Goal: Task Accomplishment & Management: Complete application form

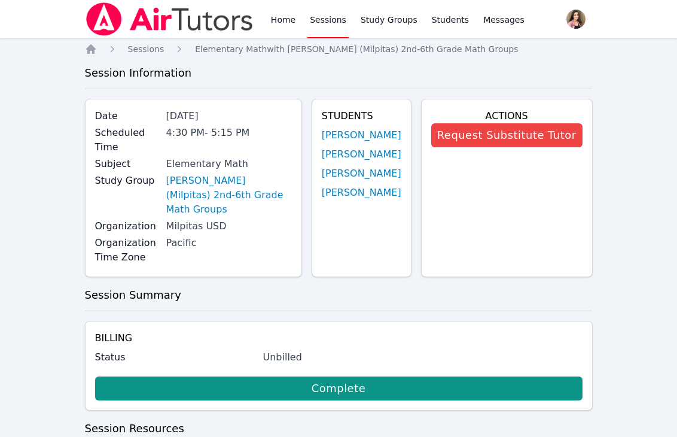
click at [105, 17] on img at bounding box center [169, 18] width 169 height 33
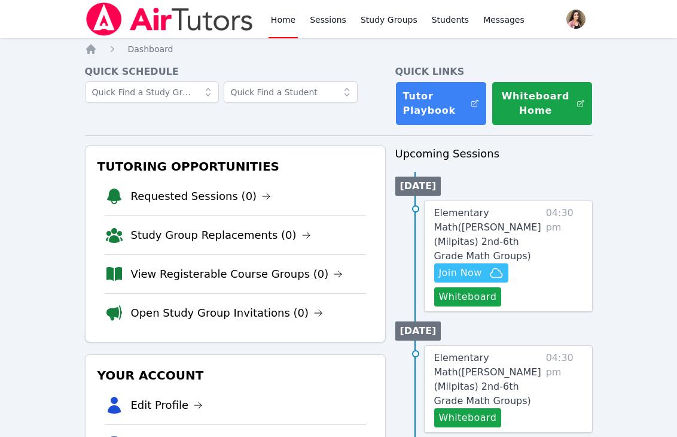
click at [476, 266] on span "Join Now" at bounding box center [460, 273] width 43 height 14
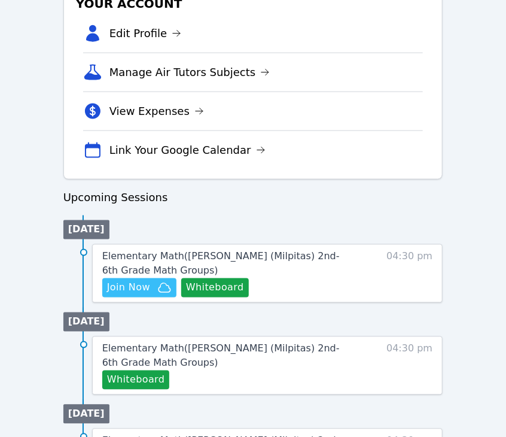
scroll to position [479, 0]
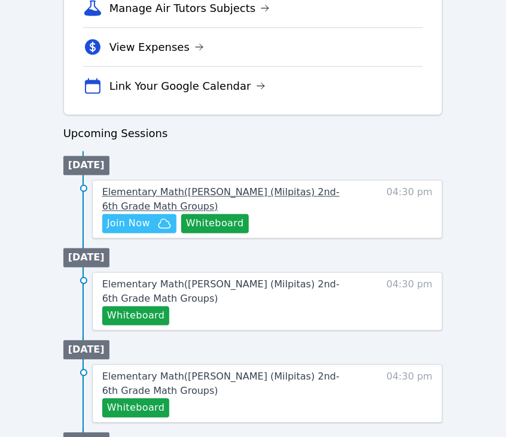
click at [280, 193] on span "Elementary Math ( Burnett (Milpitas) 2nd-6th Grade Math Groups )" at bounding box center [220, 200] width 237 height 26
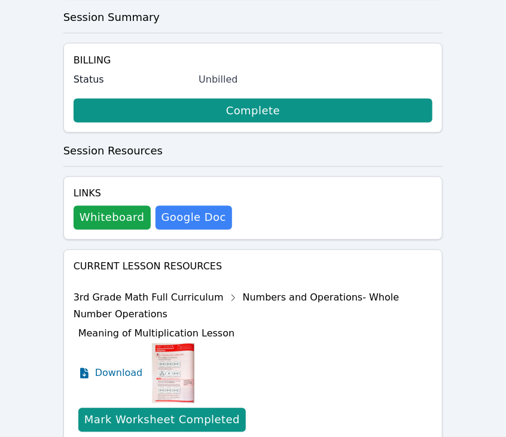
click at [36, 278] on div "Home Sessions Study Groups Students Messages Open user menu Marissa Syracusa Op…" at bounding box center [253, 219] width 506 height 1396
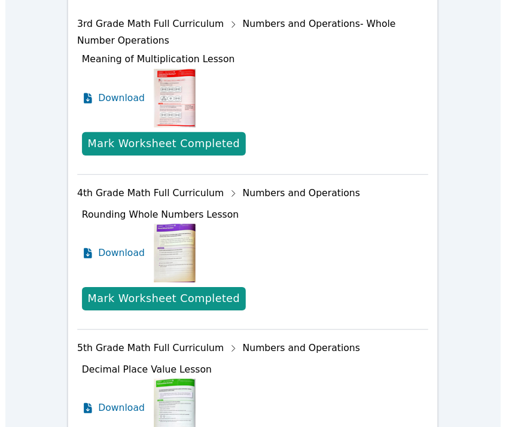
scroll to position [897, 0]
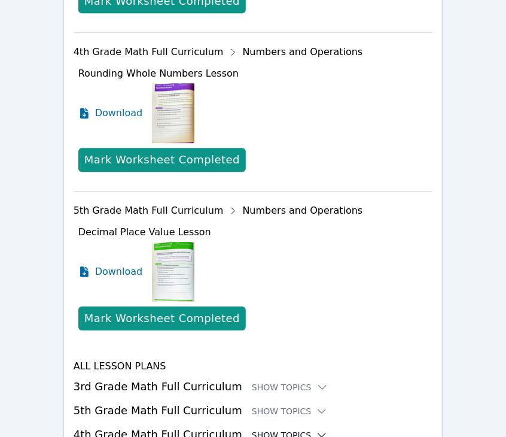
click at [318, 433] on icon at bounding box center [322, 435] width 8 height 4
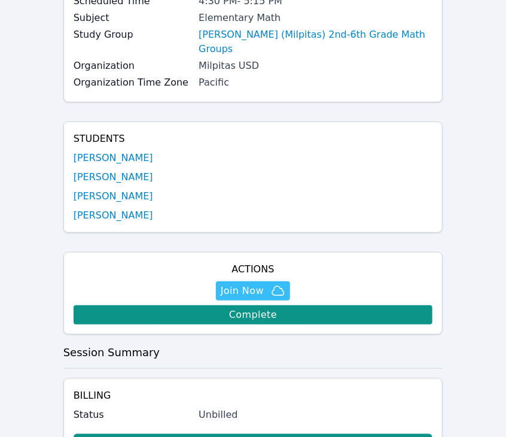
scroll to position [120, 0]
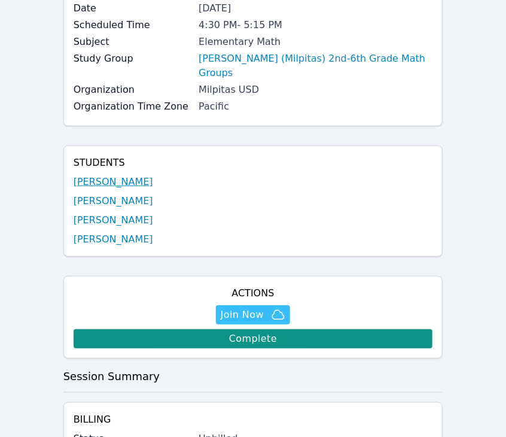
click at [114, 175] on link "[PERSON_NAME]" at bounding box center [114, 182] width 80 height 14
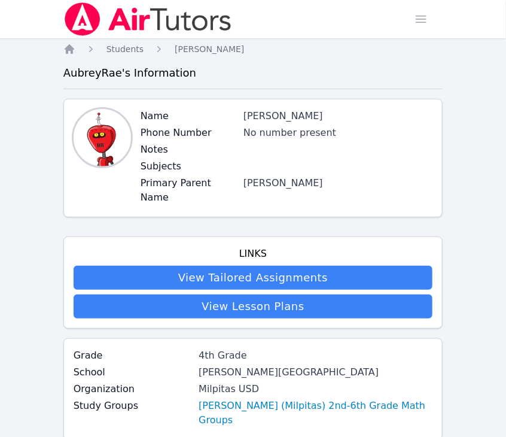
scroll to position [120, 0]
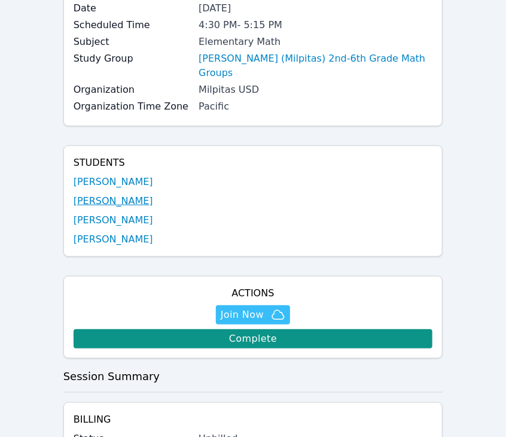
click at [105, 194] on link "[PERSON_NAME]" at bounding box center [114, 201] width 80 height 14
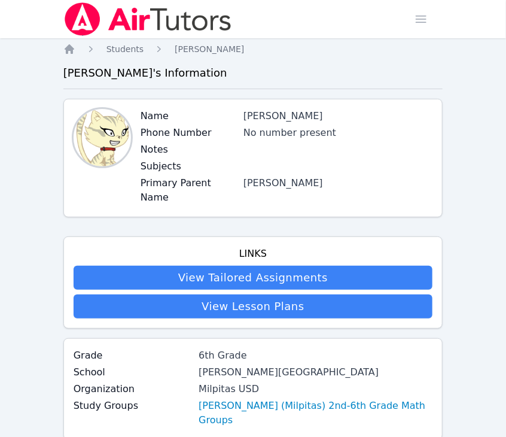
scroll to position [120, 0]
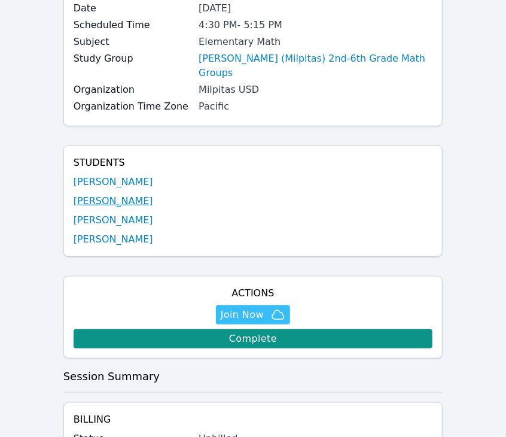
click at [102, 194] on link "[PERSON_NAME]" at bounding box center [114, 201] width 80 height 14
click at [104, 213] on link "[PERSON_NAME]" at bounding box center [114, 220] width 80 height 14
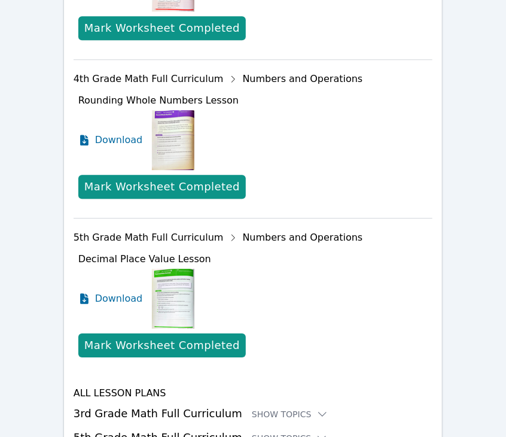
scroll to position [931, 0]
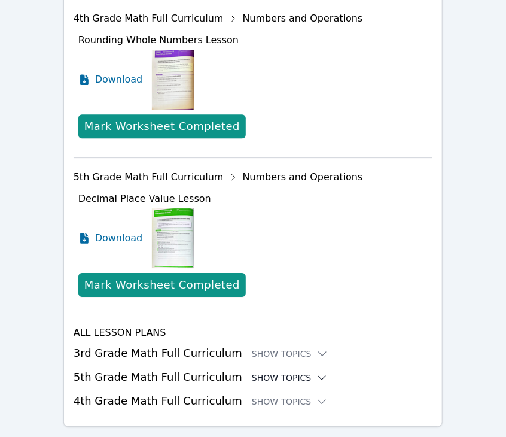
click at [286, 371] on div "Show Topics" at bounding box center [290, 377] width 77 height 12
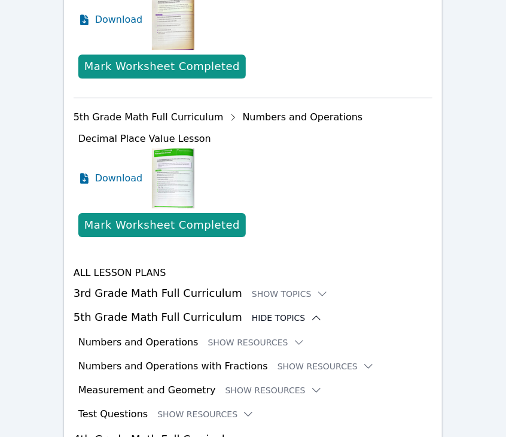
click at [284, 312] on div "Hide Topics" at bounding box center [287, 318] width 71 height 12
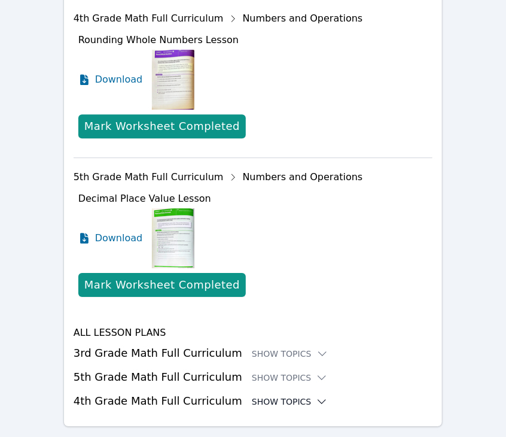
click at [316, 395] on icon at bounding box center [322, 401] width 12 height 12
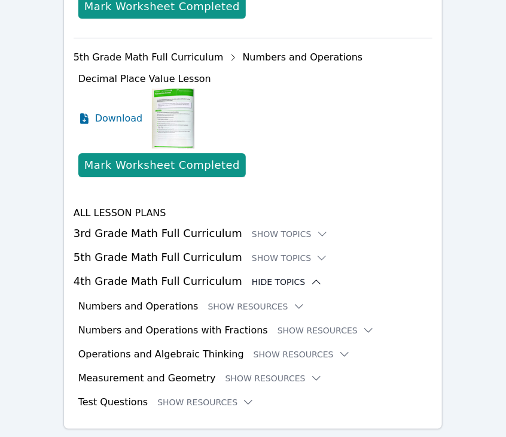
scroll to position [1053, 0]
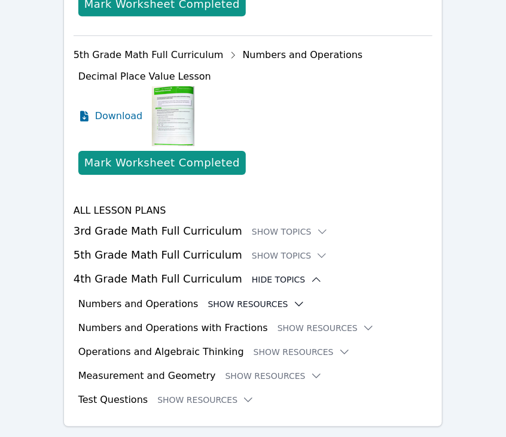
click at [293, 298] on icon at bounding box center [299, 304] width 12 height 12
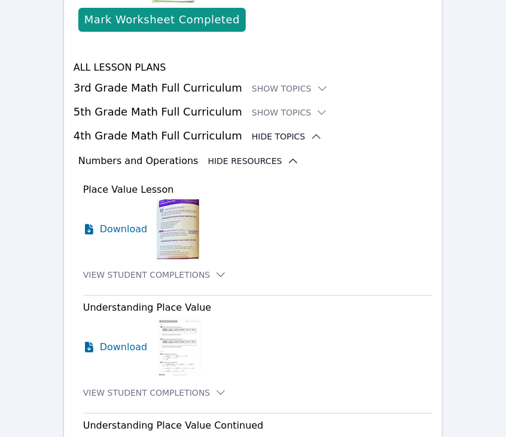
scroll to position [1172, 0]
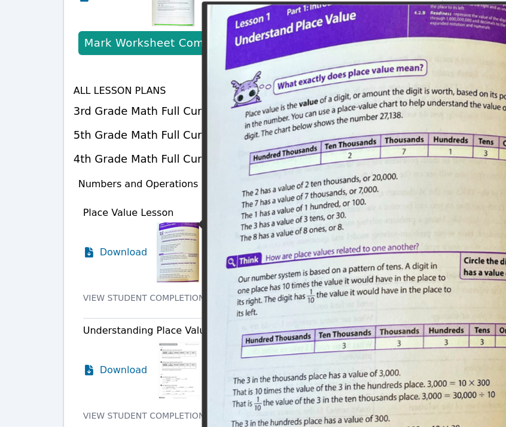
click at [162, 223] on img at bounding box center [178, 253] width 42 height 60
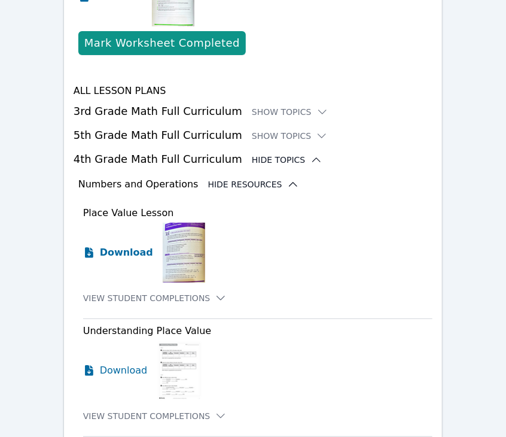
click at [125, 245] on span "Download" at bounding box center [126, 252] width 53 height 14
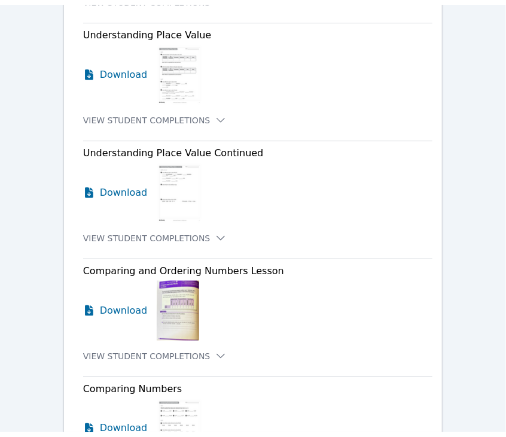
scroll to position [1531, 0]
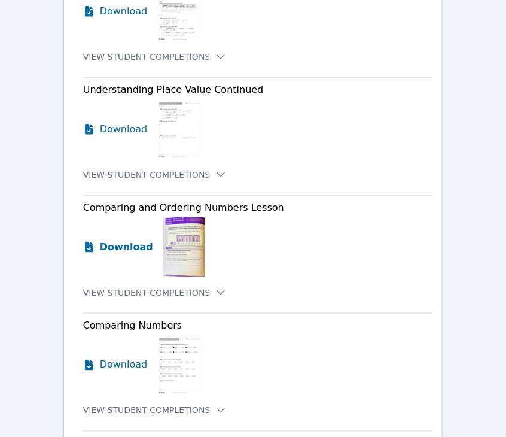
click at [117, 240] on span "Download" at bounding box center [126, 247] width 53 height 14
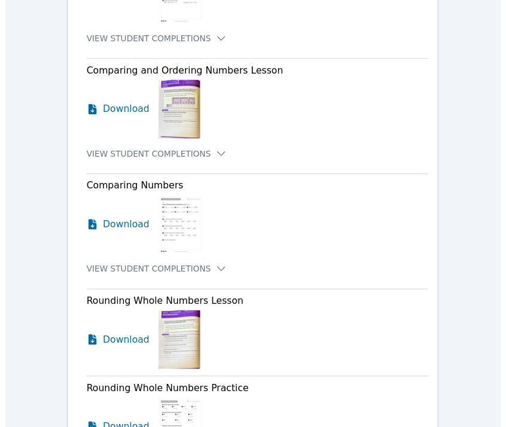
scroll to position [1711, 0]
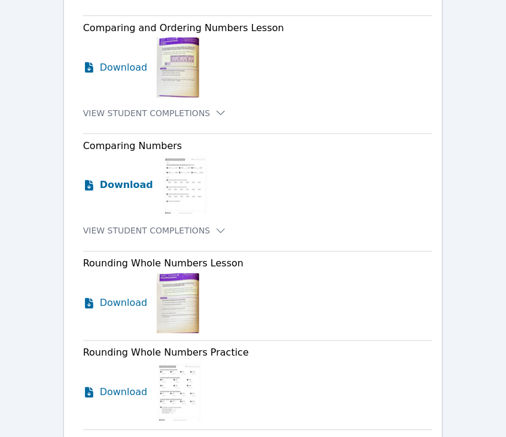
click at [129, 178] on span "Download" at bounding box center [126, 185] width 53 height 14
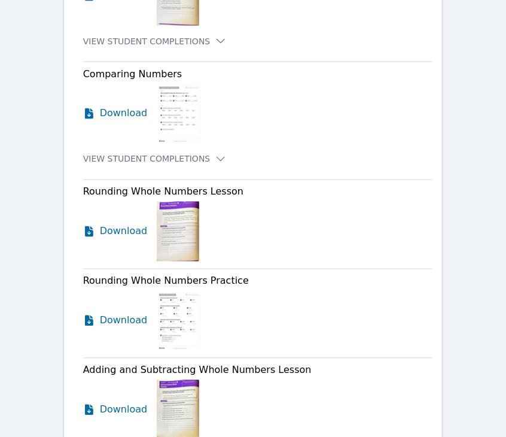
scroll to position [1792, 0]
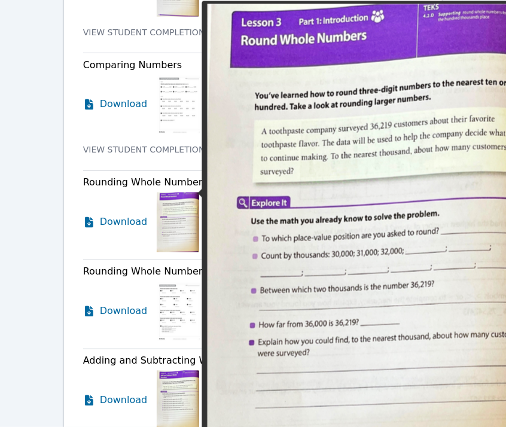
click at [177, 209] on img at bounding box center [178, 223] width 42 height 60
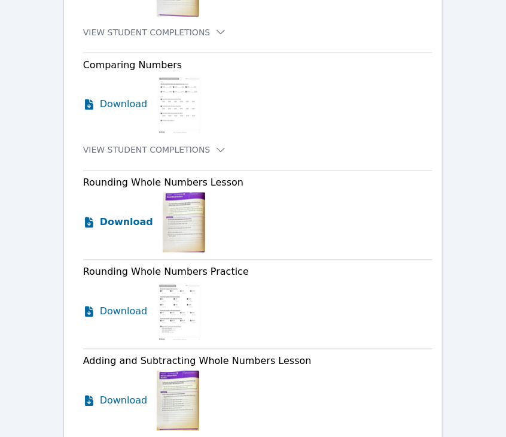
click at [124, 215] on span "Download" at bounding box center [126, 222] width 53 height 14
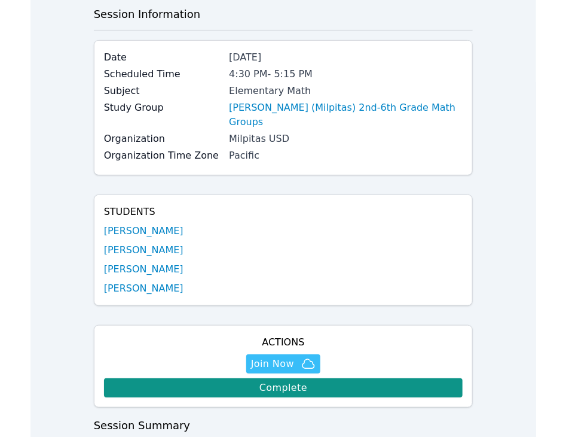
scroll to position [0, 0]
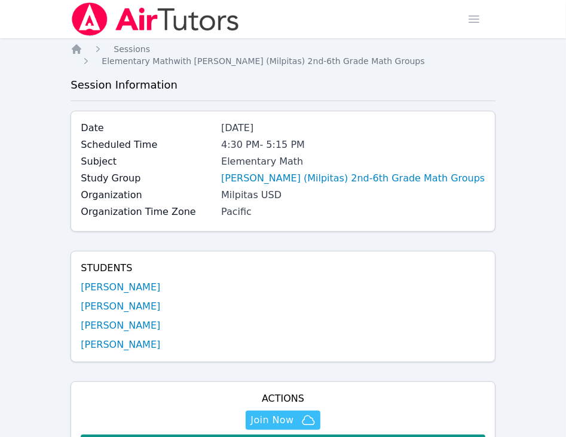
click at [86, 12] on img at bounding box center [155, 18] width 169 height 33
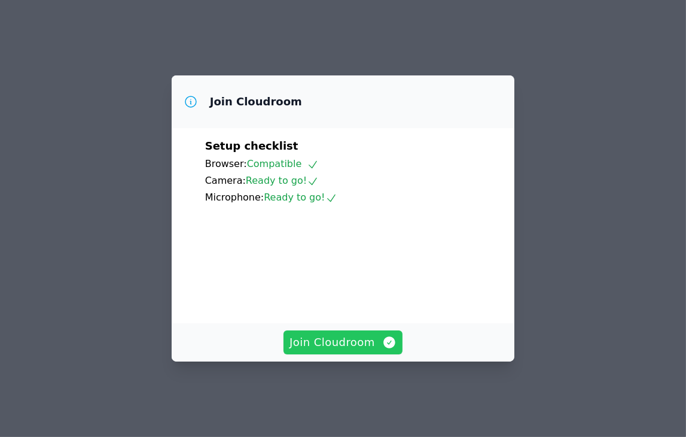
click at [355, 351] on span "Join Cloudroom" at bounding box center [343, 342] width 107 height 17
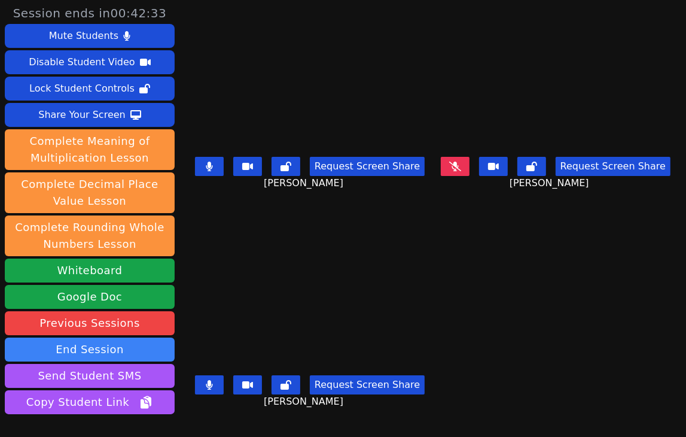
drag, startPoint x: 586, startPoint y: 256, endPoint x: 575, endPoint y: 259, distance: 11.2
click at [586, 256] on main "[PERSON_NAME] Request Screen Share [PERSON_NAME] [PERSON_NAME] Request Screen S…" at bounding box center [433, 218] width 482 height 437
click at [605, 276] on main "[PERSON_NAME] Request Screen Share [PERSON_NAME] [PERSON_NAME] Request Screen S…" at bounding box center [433, 218] width 482 height 437
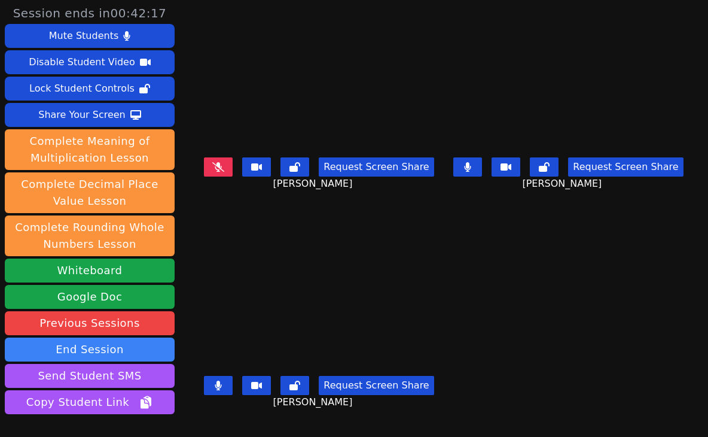
click at [447, 258] on main "[PERSON_NAME] Request Screen Share [PERSON_NAME] [PERSON_NAME] Request Screen S…" at bounding box center [443, 218] width 489 height 437
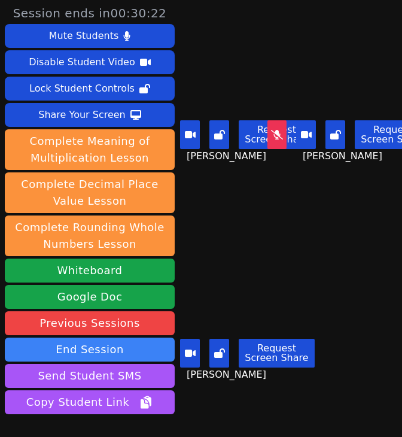
click at [299, 277] on main "[PERSON_NAME] Request Screen Share [PERSON_NAME] [PERSON_NAME] Request Screen S…" at bounding box center [290, 218] width 223 height 437
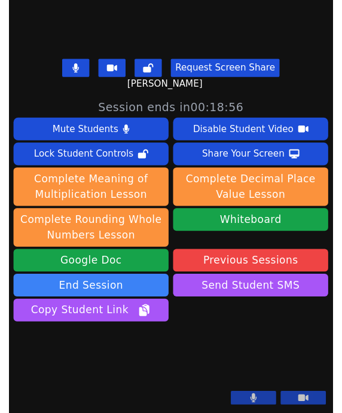
scroll to position [428, 0]
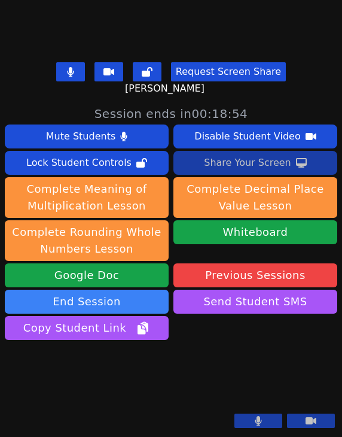
click at [221, 153] on div "Share Your Screen" at bounding box center [247, 162] width 87 height 19
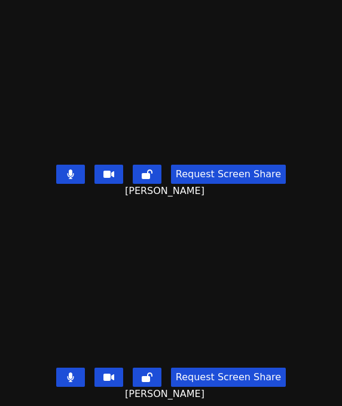
scroll to position [0, 0]
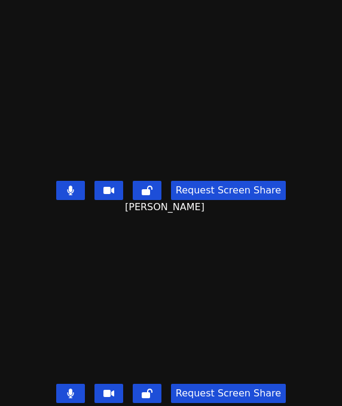
click at [72, 385] on button at bounding box center [70, 392] width 29 height 19
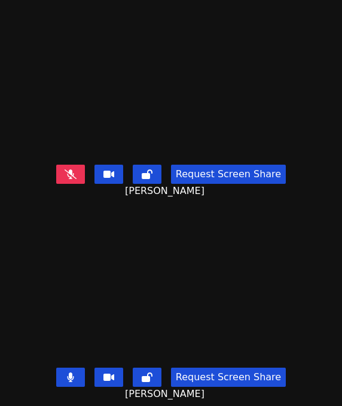
scroll to position [223, 0]
click at [68, 372] on icon at bounding box center [70, 377] width 7 height 10
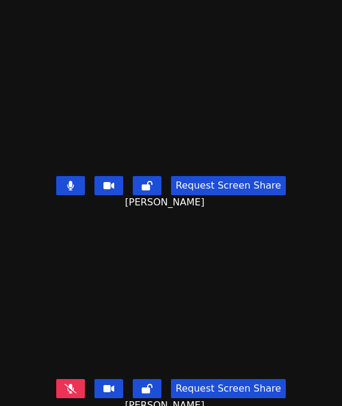
scroll to position [0, 0]
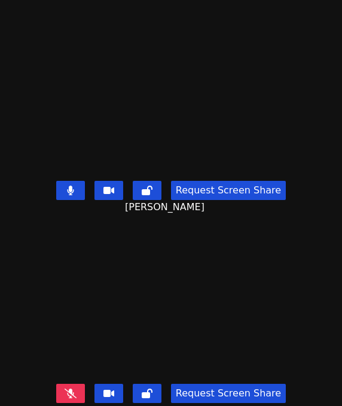
click at [65, 388] on icon at bounding box center [71, 393] width 12 height 10
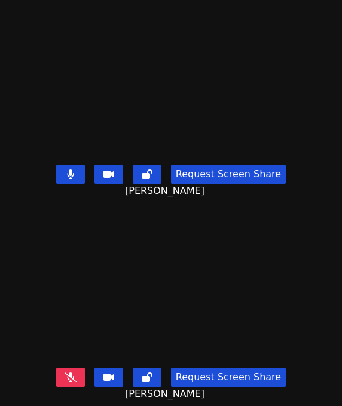
scroll to position [223, 0]
click at [70, 372] on icon at bounding box center [71, 377] width 12 height 10
click at [62, 367] on button at bounding box center [70, 376] width 29 height 19
click at [69, 372] on icon at bounding box center [71, 377] width 12 height 10
click at [72, 369] on button at bounding box center [70, 376] width 29 height 19
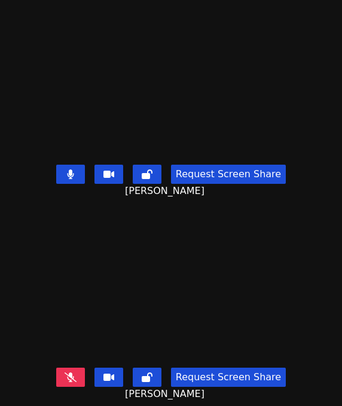
click at [67, 372] on icon at bounding box center [71, 377] width 12 height 10
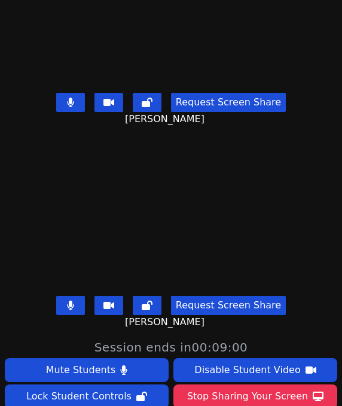
click at [67, 300] on button at bounding box center [70, 305] width 29 height 19
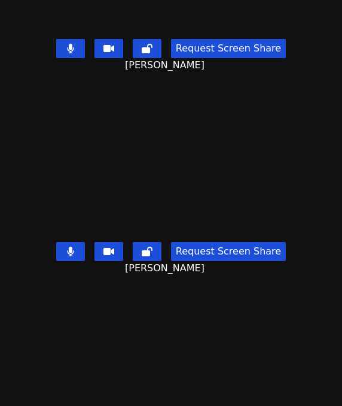
scroll to position [359, 0]
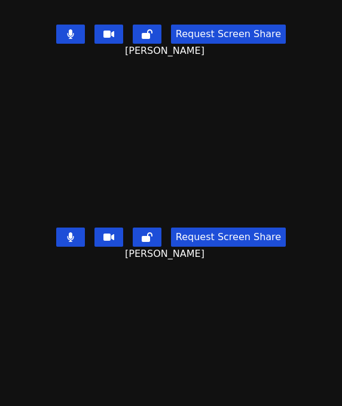
click at [68, 232] on icon at bounding box center [70, 237] width 7 height 10
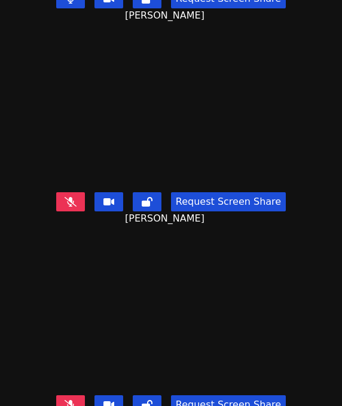
scroll to position [426, 0]
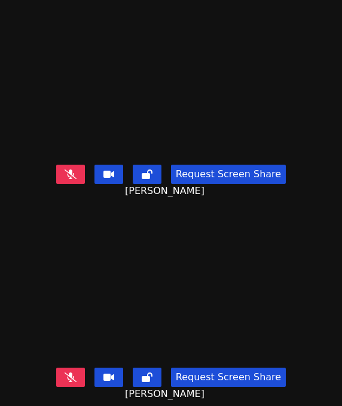
click at [59, 164] on button at bounding box center [70, 173] width 29 height 19
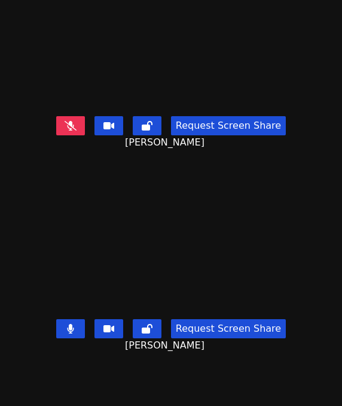
scroll to position [239, 0]
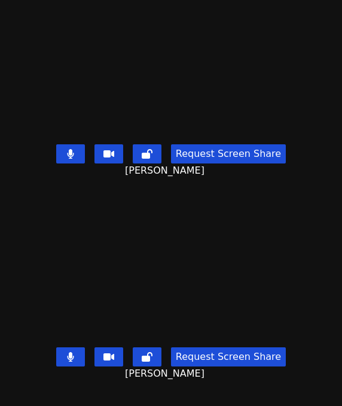
click at [71, 352] on icon at bounding box center [70, 357] width 7 height 10
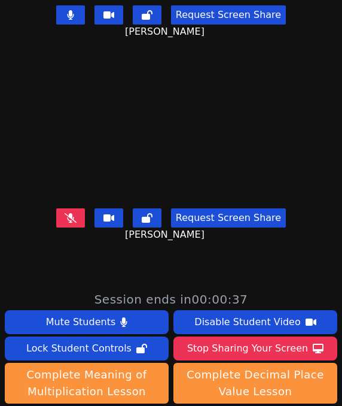
scroll to position [246, 0]
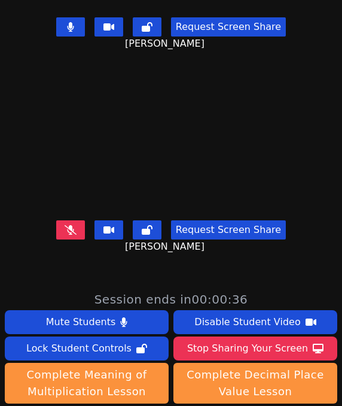
click at [68, 225] on icon at bounding box center [71, 230] width 12 height 10
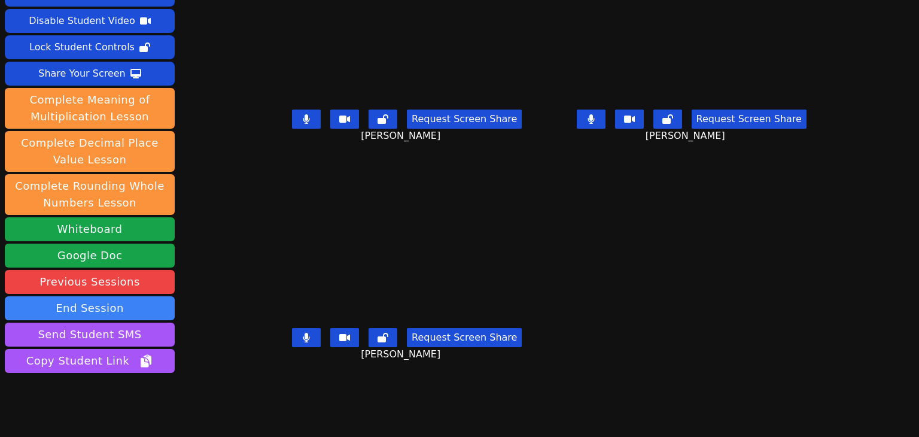
scroll to position [0, 0]
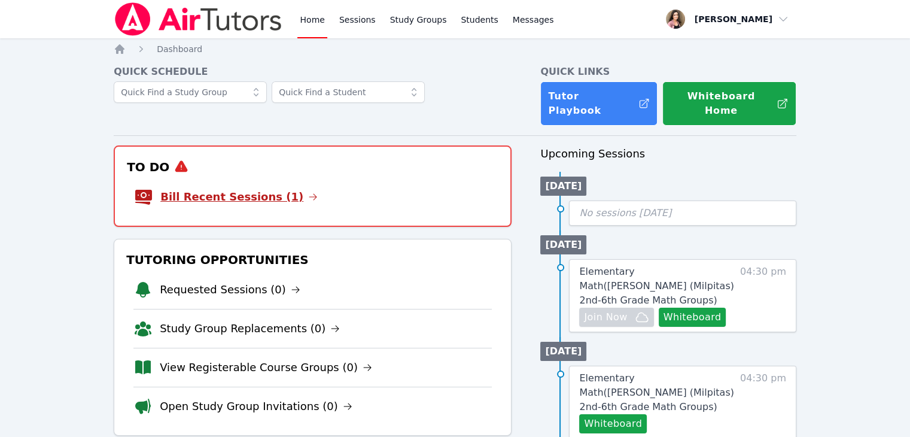
click at [275, 188] on link "Bill Recent Sessions (1)" at bounding box center [238, 196] width 157 height 17
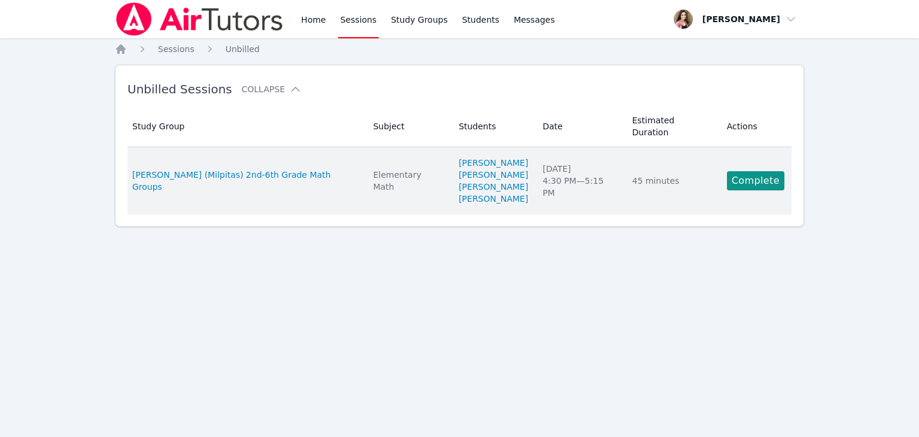
click at [575, 171] on div "Complete" at bounding box center [755, 180] width 57 height 19
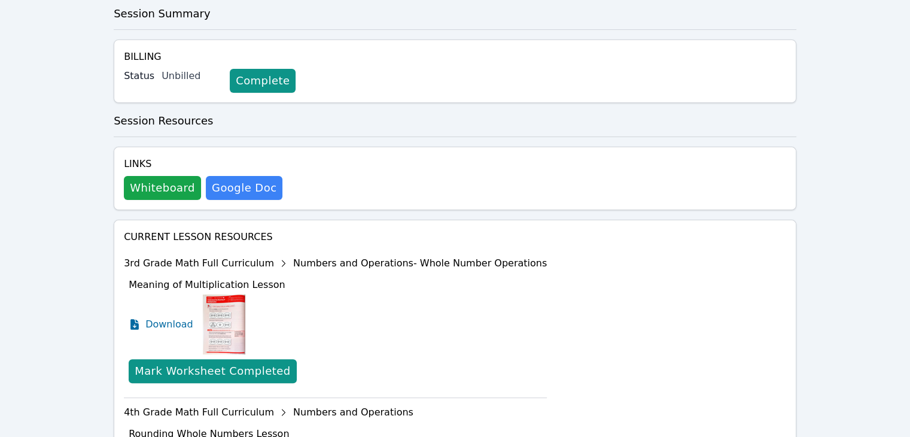
scroll to position [239, 0]
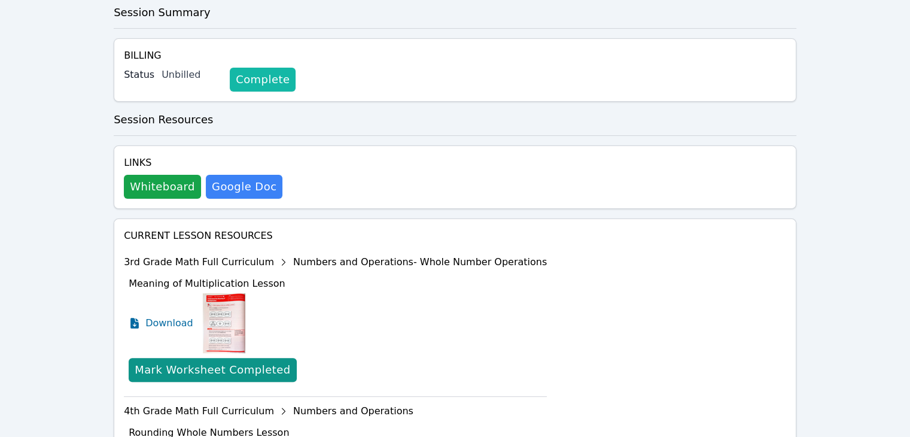
click at [237, 68] on link "Complete" at bounding box center [263, 80] width 66 height 24
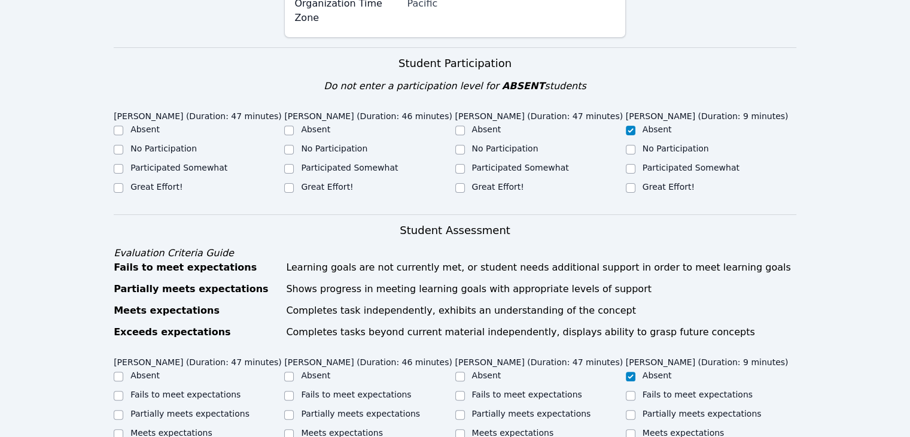
scroll to position [239, 0]
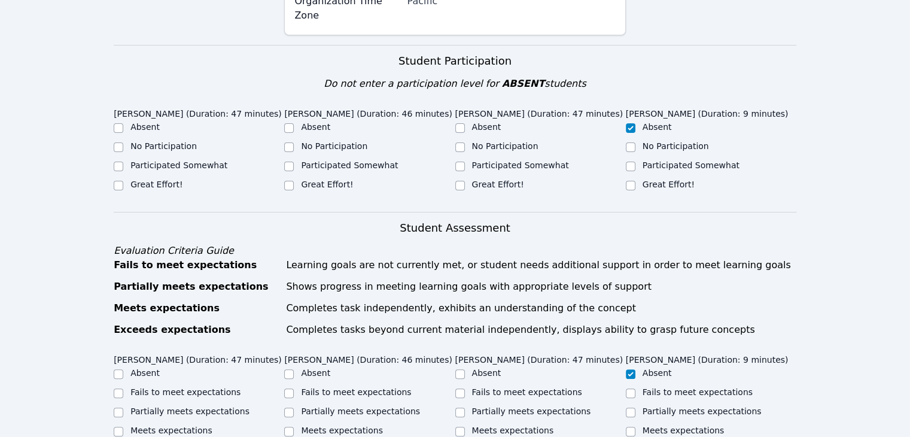
click at [161, 179] on label "Great Effort!" at bounding box center [156, 184] width 52 height 10
click at [123, 181] on input "Great Effort!" at bounding box center [119, 186] width 10 height 10
checkbox input "true"
click at [310, 179] on label "Great Effort!" at bounding box center [327, 184] width 52 height 10
click at [492, 179] on label "Great Effort!" at bounding box center [498, 184] width 52 height 10
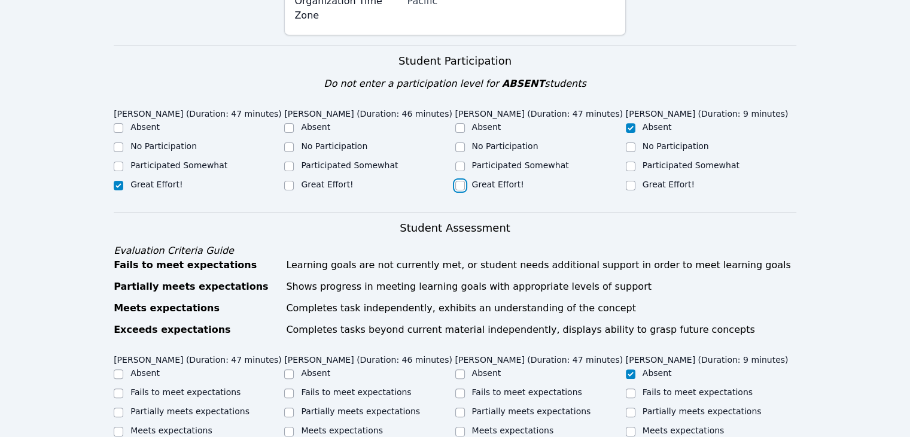
click at [465, 181] on input "Great Effort!" at bounding box center [460, 186] width 10 height 10
checkbox input "true"
click at [307, 179] on label "Great Effort!" at bounding box center [327, 184] width 52 height 10
click at [294, 181] on input "Great Effort!" at bounding box center [289, 186] width 10 height 10
checkbox input "true"
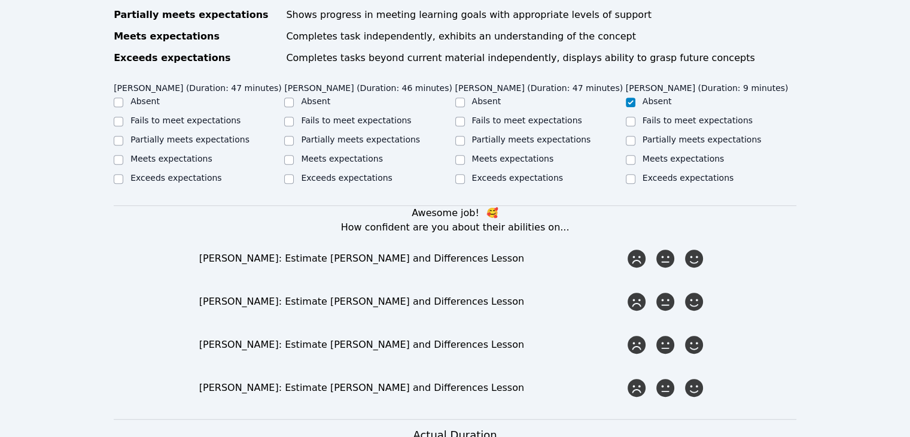
scroll to position [538, 0]
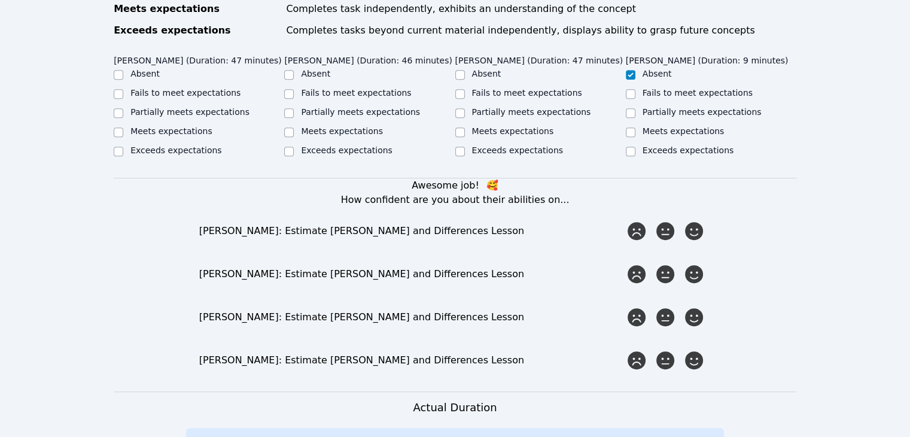
click at [164, 145] on label "Exceeds expectations" at bounding box center [175, 150] width 91 height 10
click at [123, 147] on input "Exceeds expectations" at bounding box center [119, 152] width 10 height 10
checkbox input "true"
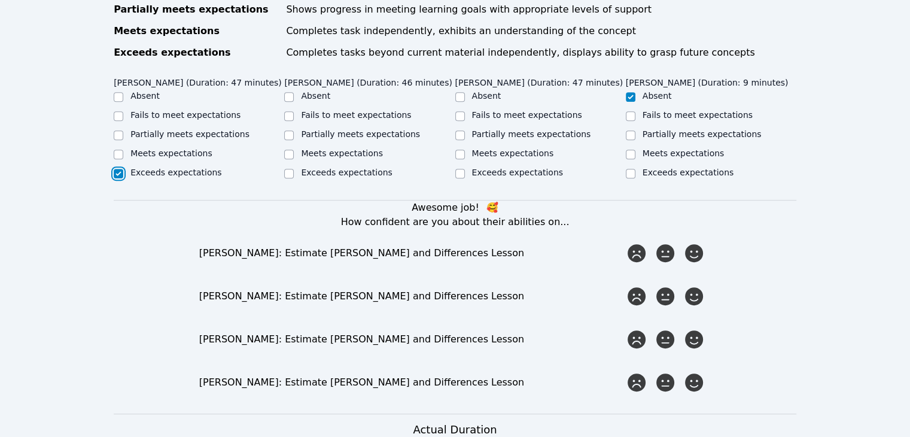
scroll to position [479, 0]
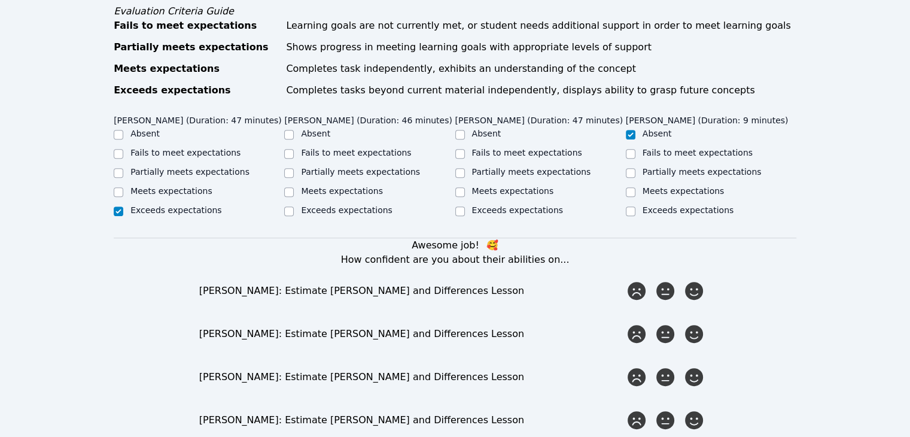
click at [502, 205] on label "Exceeds expectations" at bounding box center [517, 210] width 91 height 10
click at [465, 206] on input "Exceeds expectations" at bounding box center [460, 211] width 10 height 10
checkbox input "true"
click at [330, 167] on label "Partially meets expectations" at bounding box center [360, 172] width 119 height 10
click at [294, 168] on input "Partially meets expectations" at bounding box center [289, 173] width 10 height 10
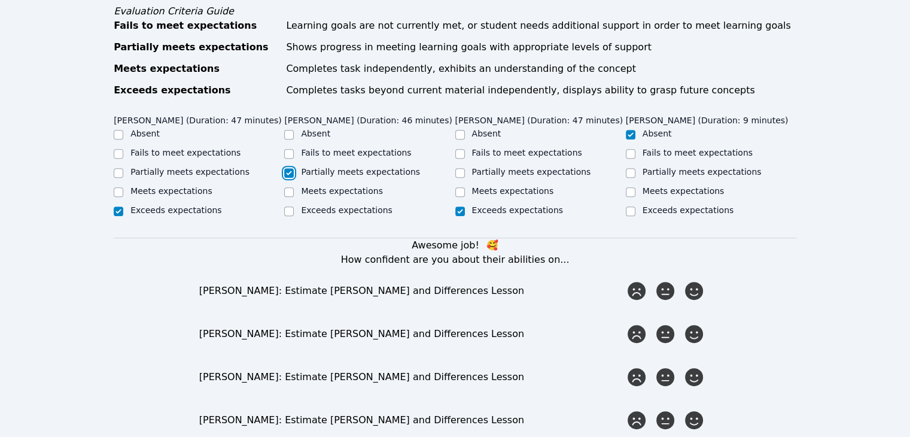
checkbox input "true"
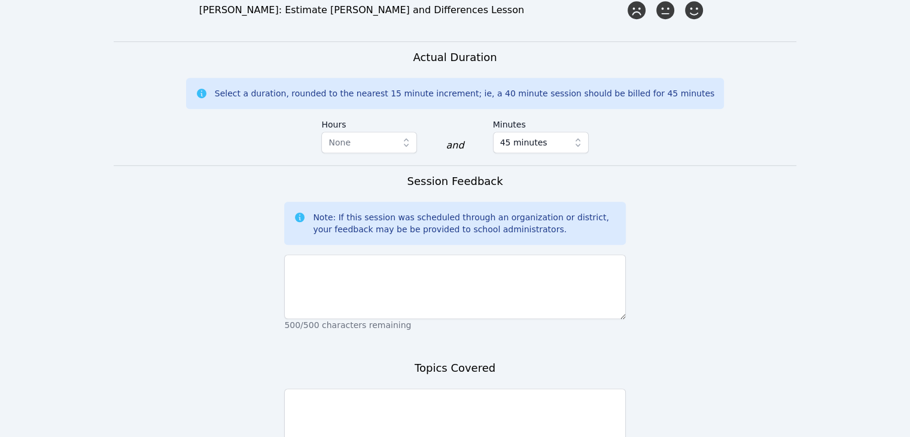
scroll to position [991, 0]
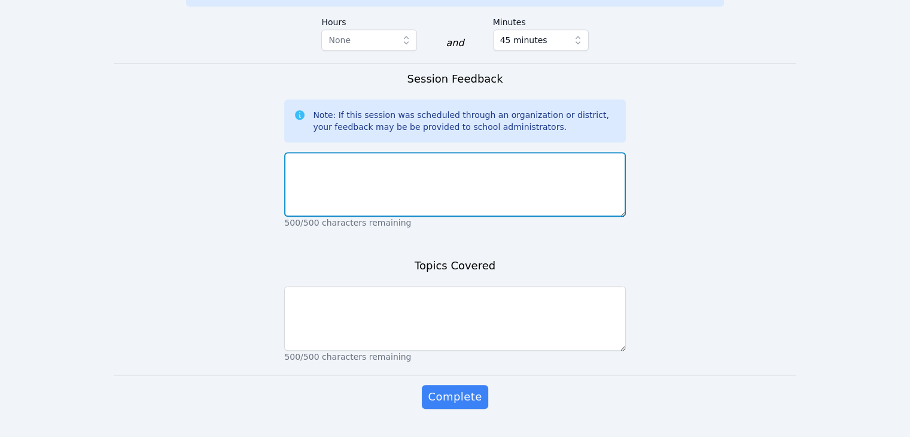
click at [395, 152] on textarea at bounding box center [454, 184] width 341 height 65
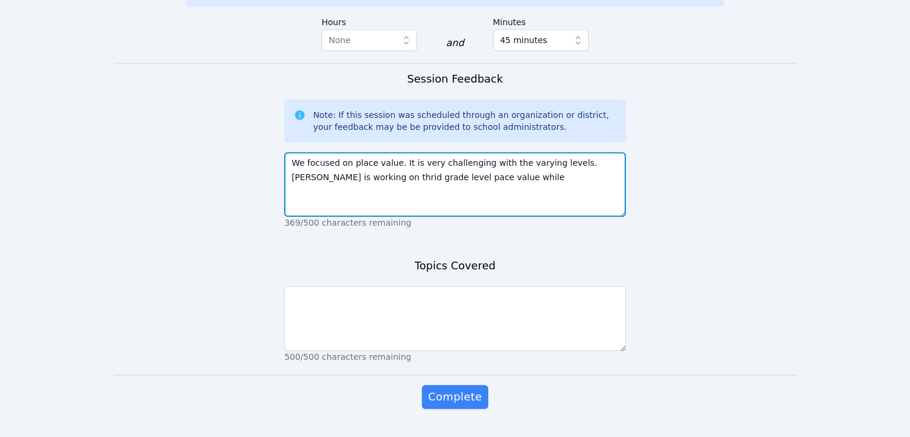
click at [403, 152] on textarea "We focused on place value. It is very challenging with the varying levels. Maxi…" at bounding box center [454, 184] width 341 height 65
click at [462, 153] on textarea "We focused on place value. It is very challenging with the varying levels. Maxi…" at bounding box center [454, 184] width 341 height 65
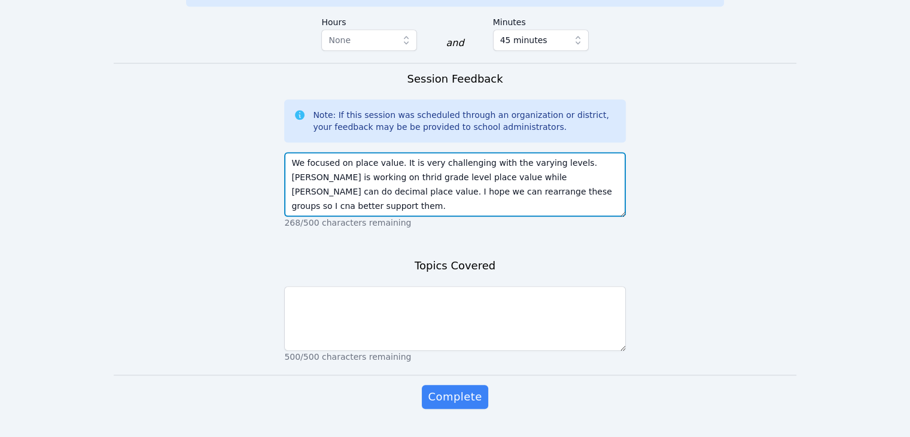
click at [433, 166] on textarea "We focused on place value. It is very challenging with the varying levels. Maxi…" at bounding box center [454, 184] width 341 height 65
type textarea "We focused on place value. It is very challenging with the varying levels. Maxi…"
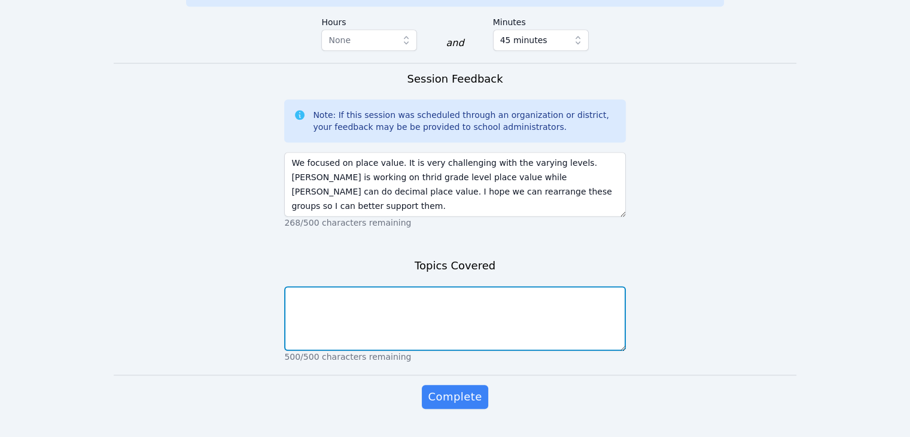
click at [390, 286] on textarea at bounding box center [454, 318] width 341 height 65
type textarea "place value"
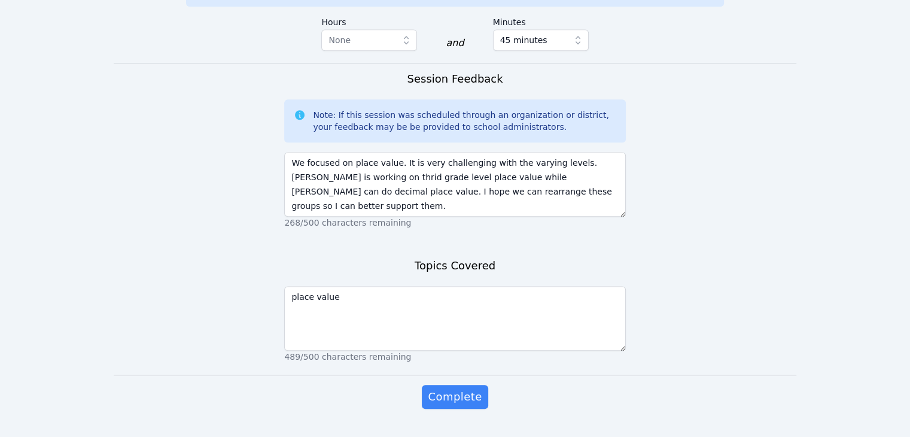
click at [478, 385] on div "Complete" at bounding box center [454, 409] width 341 height 48
click at [450, 388] on span "Complete" at bounding box center [455, 396] width 54 height 17
